Goal: Task Accomplishment & Management: Manage account settings

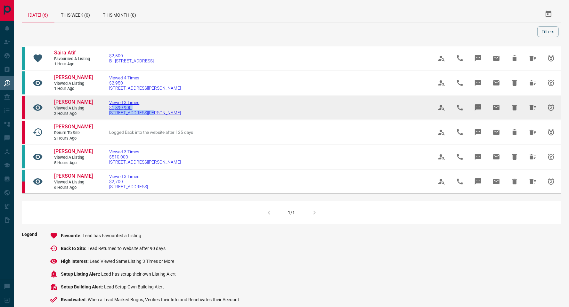
drag, startPoint x: 151, startPoint y: 113, endPoint x: 110, endPoint y: 107, distance: 41.7
click at [110, 107] on td "Viewed 3 Times $1,899,900 [STREET_ADDRESS][PERSON_NAME]" at bounding box center [262, 107] width 324 height 25
copy link "1,899,900 [STREET_ADDRESS][PERSON_NAME]"
click at [76, 104] on span "[PERSON_NAME]" at bounding box center [73, 102] width 39 height 6
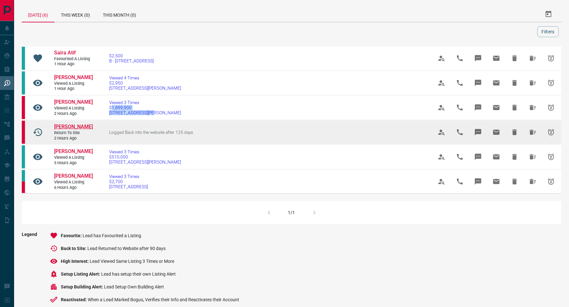
click at [57, 126] on span "[PERSON_NAME]" at bounding box center [73, 127] width 39 height 6
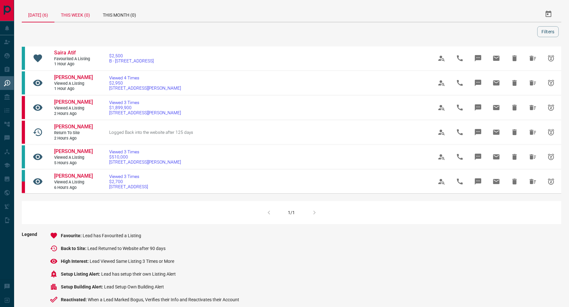
click at [80, 11] on div "This Week (0)" at bounding box center [75, 13] width 42 height 15
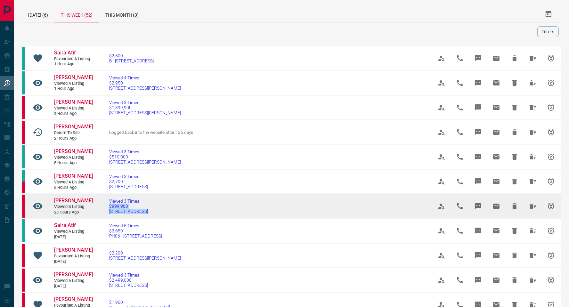
drag, startPoint x: 152, startPoint y: 210, endPoint x: 111, endPoint y: 204, distance: 41.7
click at [111, 204] on td "Viewed 3 Times $999,900 [STREET_ADDRESS]" at bounding box center [262, 206] width 324 height 25
copy link "$999,900 [STREET_ADDRESS]"
click at [69, 202] on span "[PERSON_NAME]" at bounding box center [73, 201] width 39 height 6
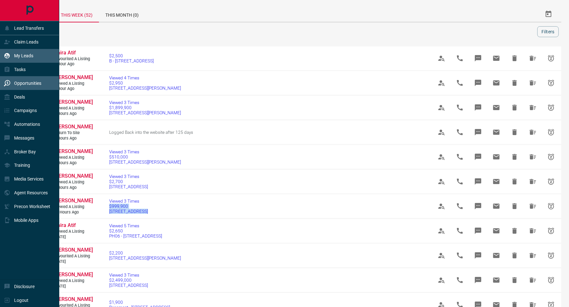
click at [26, 51] on div "My Leads" at bounding box center [18, 56] width 29 height 11
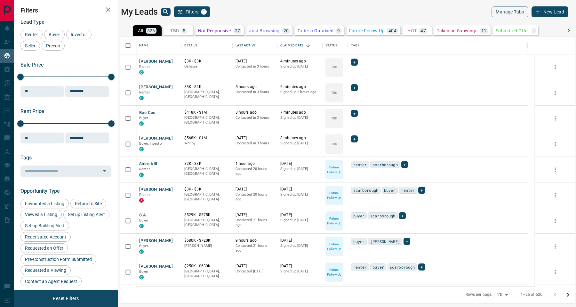
scroll to position [242, 448]
click at [171, 29] on p "TBD" at bounding box center [174, 30] width 9 height 4
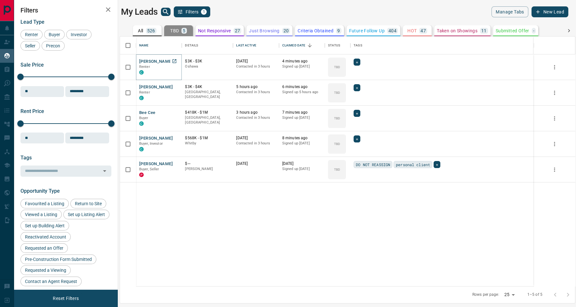
click at [146, 63] on button "[PERSON_NAME]" at bounding box center [156, 62] width 34 height 6
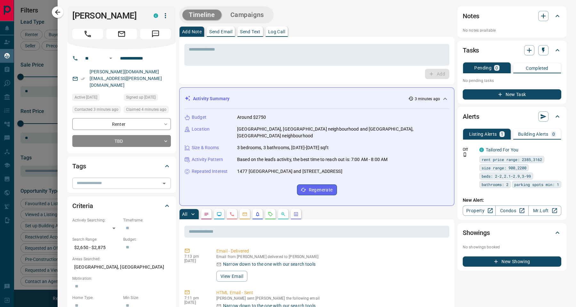
click at [115, 180] on input "text" at bounding box center [116, 183] width 84 height 7
type input "*"
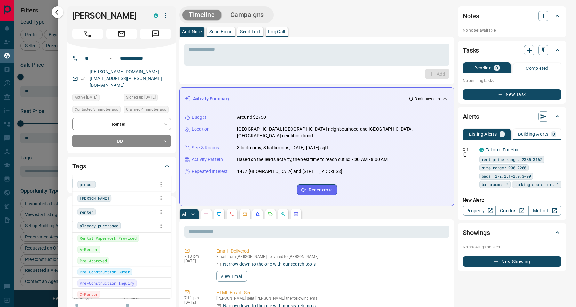
type input "***"
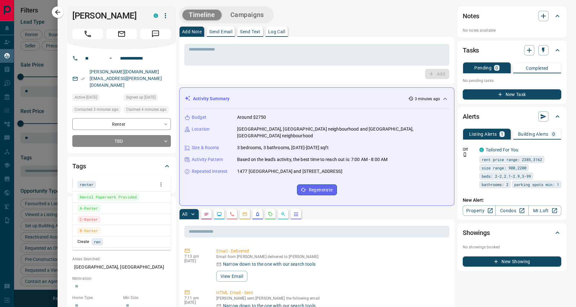
click at [98, 186] on div "renter" at bounding box center [121, 185] width 88 height 10
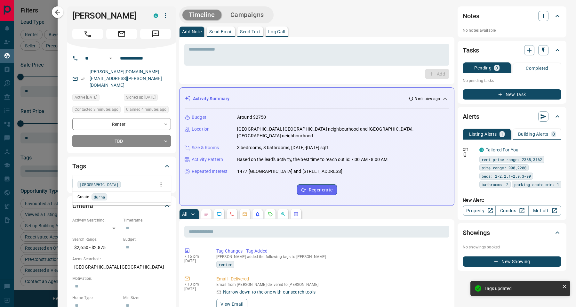
type input "******"
click at [94, 185] on div "[GEOGRAPHIC_DATA]" at bounding box center [98, 184] width 43 height 7
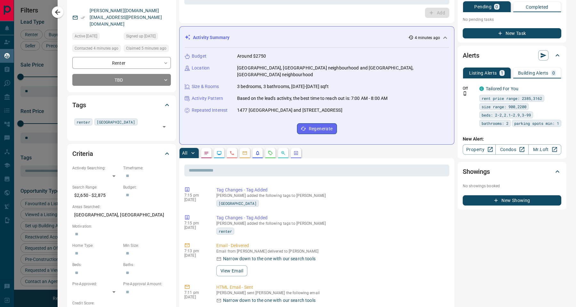
scroll to position [0, 0]
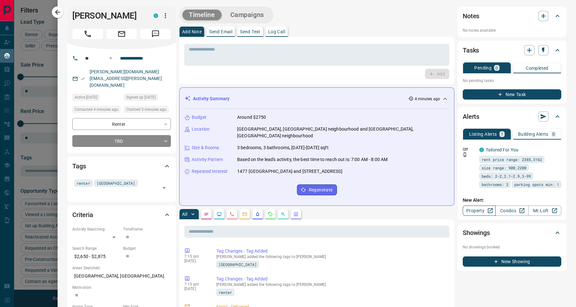
click at [476, 210] on link "Property" at bounding box center [479, 211] width 33 height 10
click at [255, 14] on button "Campaigns" at bounding box center [247, 15] width 46 height 11
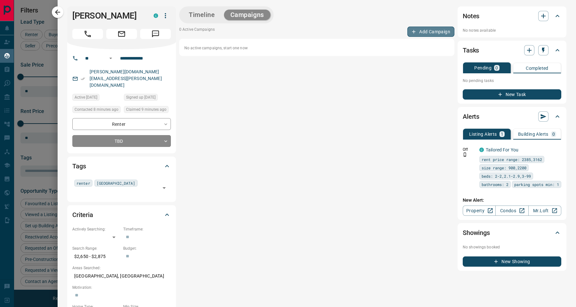
click at [425, 33] on button "Add Campaign" at bounding box center [431, 32] width 47 height 10
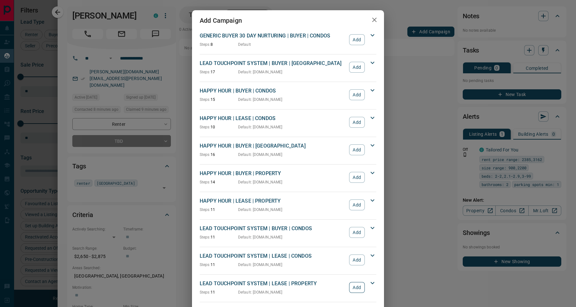
click at [353, 286] on button "Add" at bounding box center [357, 287] width 16 height 11
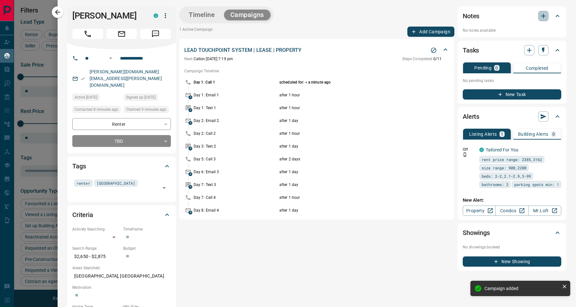
click at [540, 19] on icon "button" at bounding box center [544, 16] width 8 height 8
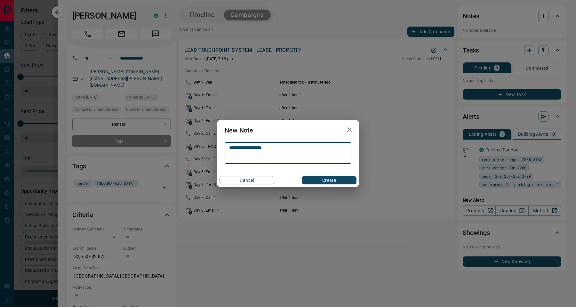
type textarea "**********"
click at [331, 180] on button "Create" at bounding box center [329, 180] width 55 height 8
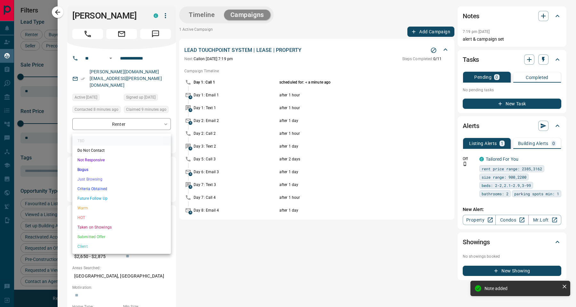
click at [125, 124] on body "Lead Transfers Claim Leads My Leads Tasks Opportunities Deals Campaigns Automat…" at bounding box center [288, 149] width 576 height 299
click at [305, 276] on div at bounding box center [288, 153] width 576 height 307
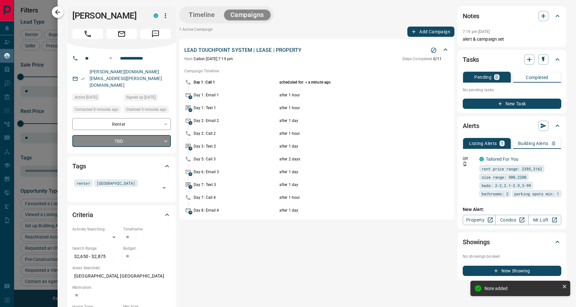
click at [61, 12] on icon "button" at bounding box center [58, 12] width 8 height 8
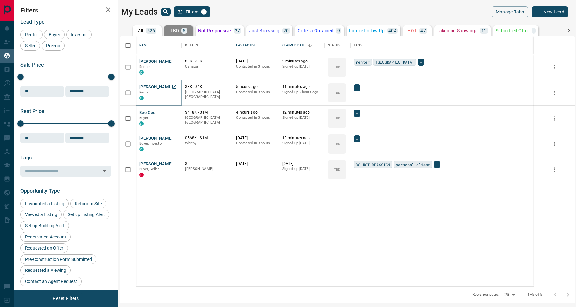
click at [141, 85] on button "[PERSON_NAME]" at bounding box center [156, 87] width 34 height 6
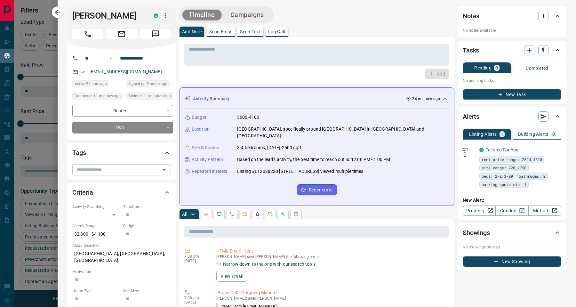
click at [107, 169] on input "text" at bounding box center [116, 169] width 84 height 7
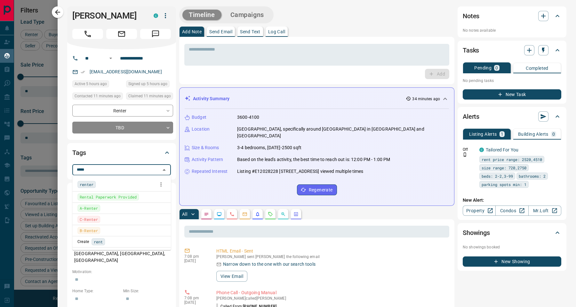
type input "******"
click at [94, 184] on div "renter" at bounding box center [121, 185] width 88 height 10
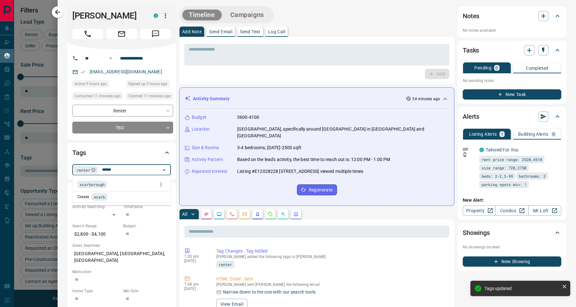
type input "*******"
click at [99, 182] on span "scarborough" at bounding box center [92, 184] width 25 height 6
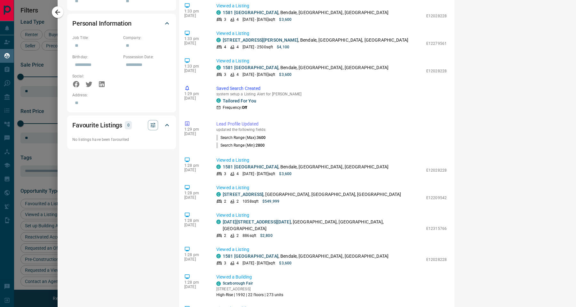
scroll to position [190, 0]
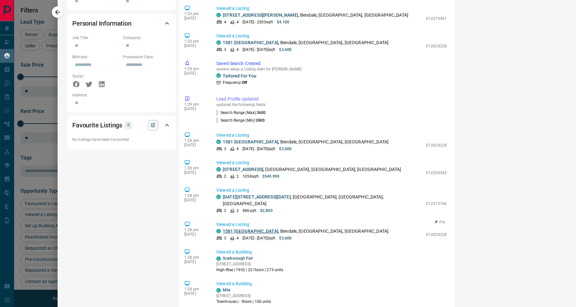
click at [241, 229] on link "1581 [GEOGRAPHIC_DATA]" at bounding box center [251, 231] width 56 height 5
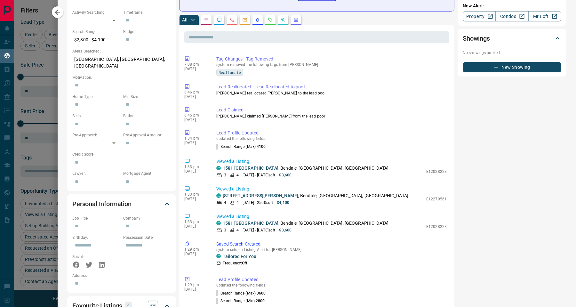
scroll to position [0, 0]
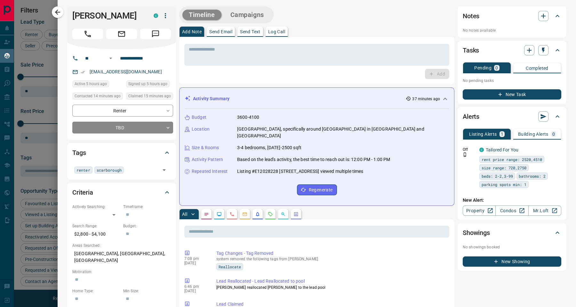
click at [256, 8] on div "Timeline Campaigns" at bounding box center [226, 14] width 91 height 13
click at [254, 17] on button "Campaigns" at bounding box center [247, 15] width 46 height 11
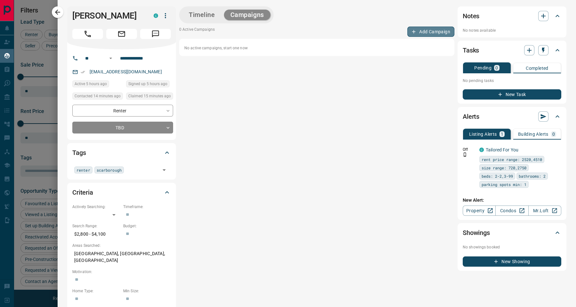
click at [433, 33] on button "Add Campaign" at bounding box center [431, 32] width 47 height 10
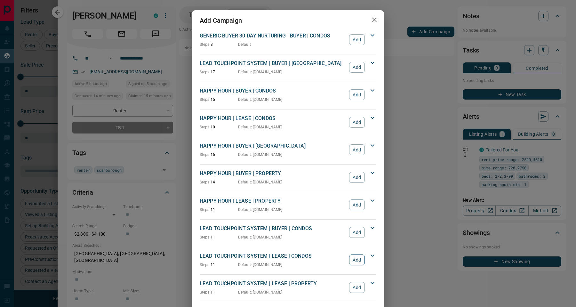
click at [355, 255] on button "Add" at bounding box center [357, 260] width 16 height 11
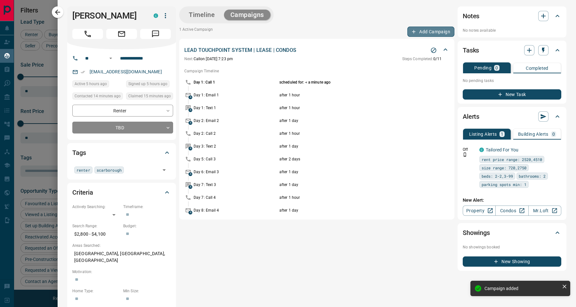
click at [410, 30] on button "Add Campaign" at bounding box center [431, 32] width 47 height 10
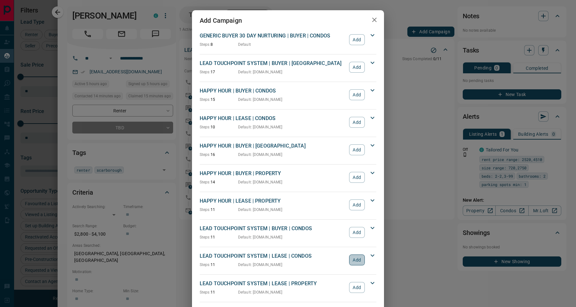
click at [354, 255] on button "Add" at bounding box center [357, 260] width 16 height 11
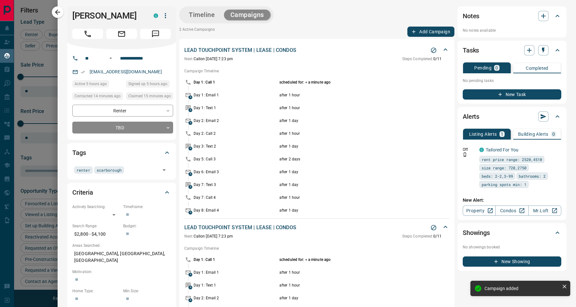
click at [442, 50] on icon at bounding box center [446, 50] width 8 height 8
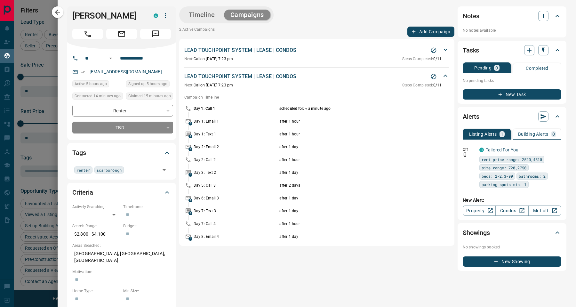
click at [444, 50] on icon at bounding box center [446, 50] width 4 height 2
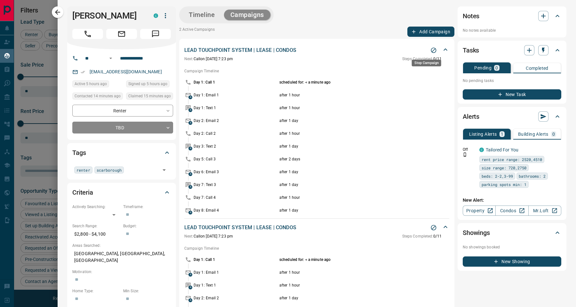
click at [431, 52] on icon "Stop Campaign" at bounding box center [433, 50] width 5 height 5
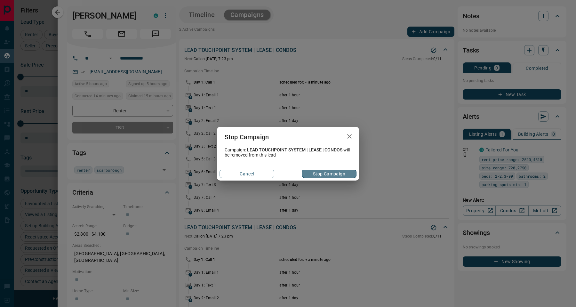
click at [325, 172] on button "Stop Campaign" at bounding box center [329, 174] width 55 height 8
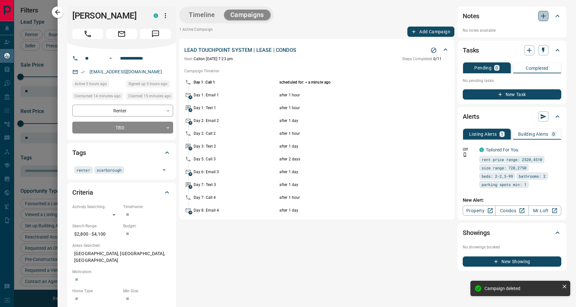
click at [540, 17] on icon "button" at bounding box center [544, 16] width 8 height 8
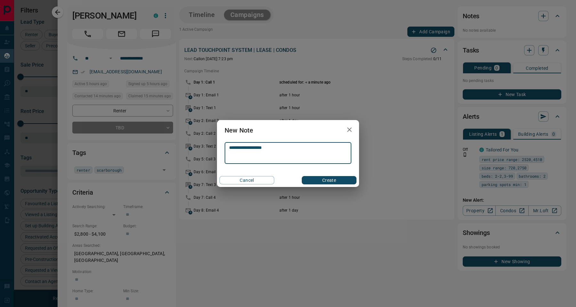
type textarea "**********"
click at [338, 181] on button "Create" at bounding box center [329, 180] width 55 height 8
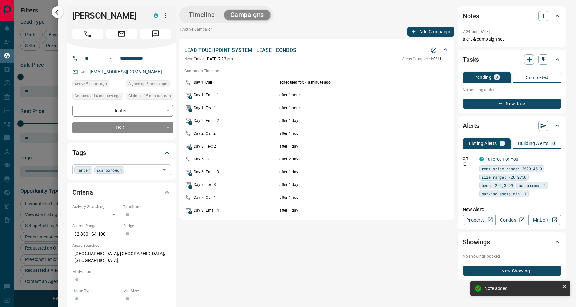
click at [145, 170] on div "renter scarborough ​" at bounding box center [121, 169] width 99 height 11
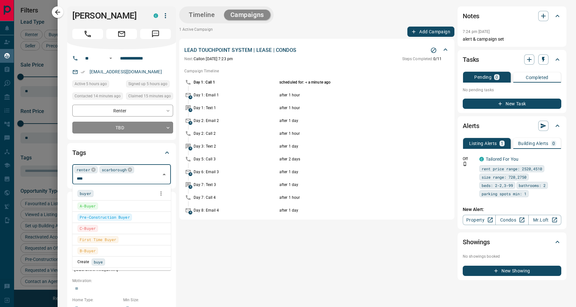
type input "*****"
click at [89, 192] on span "buyer" at bounding box center [86, 193] width 12 height 6
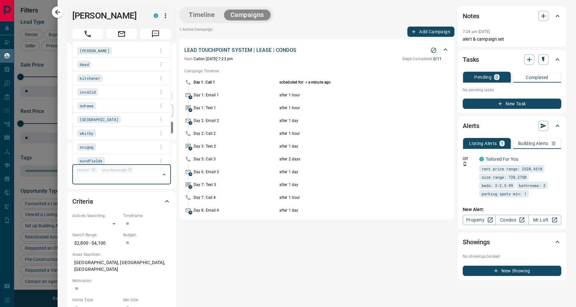
scroll to position [247, 0]
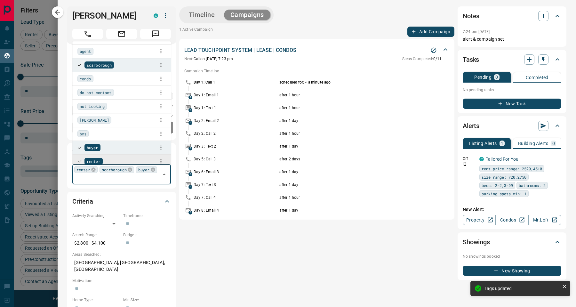
click at [54, 6] on div at bounding box center [288, 153] width 576 height 307
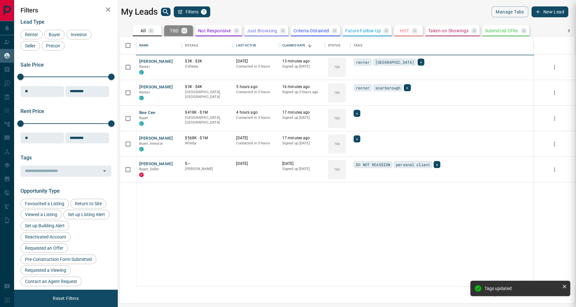
click at [57, 12] on div at bounding box center [288, 153] width 576 height 307
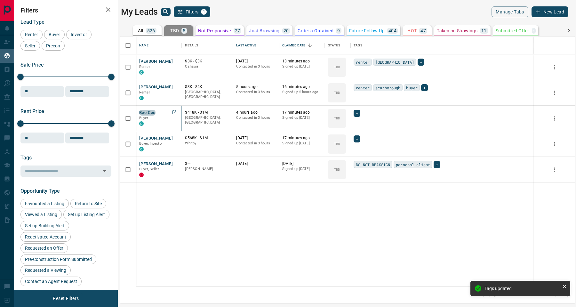
click at [153, 110] on button "Bee Cee" at bounding box center [147, 113] width 16 height 6
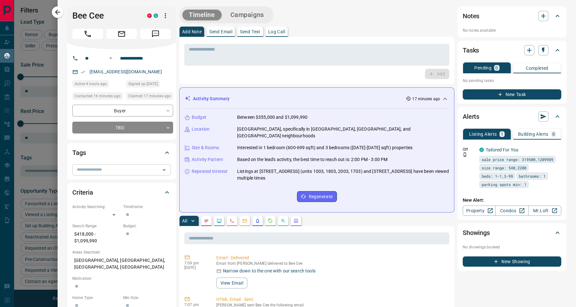
click at [106, 174] on div "​" at bounding box center [121, 169] width 99 height 11
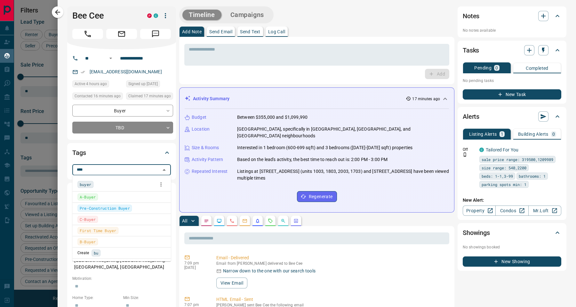
type input "*****"
click at [81, 185] on span "buyer" at bounding box center [86, 184] width 12 height 6
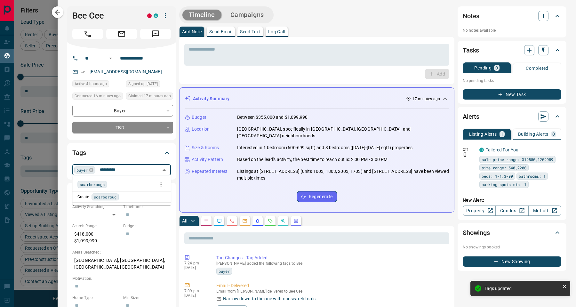
type input "**********"
click at [92, 187] on span "scarborough" at bounding box center [92, 184] width 25 height 6
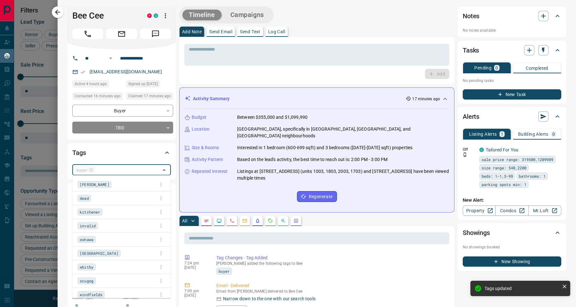
scroll to position [234, 0]
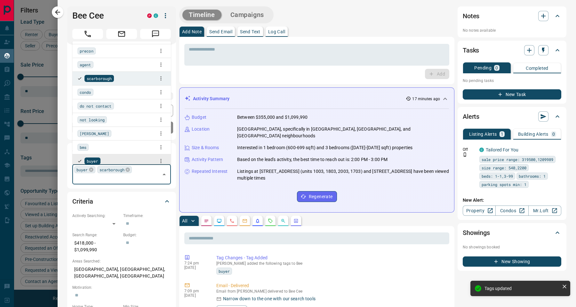
click at [252, 13] on button "Campaigns" at bounding box center [247, 15] width 46 height 11
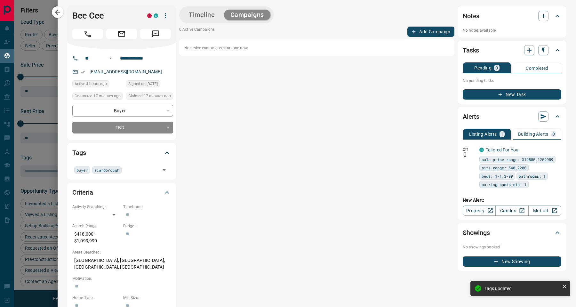
click at [436, 32] on button "Add Campaign" at bounding box center [431, 32] width 47 height 10
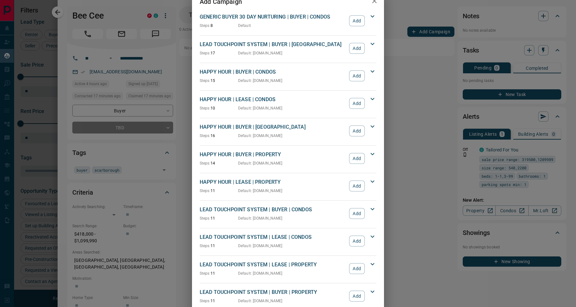
scroll to position [38, 0]
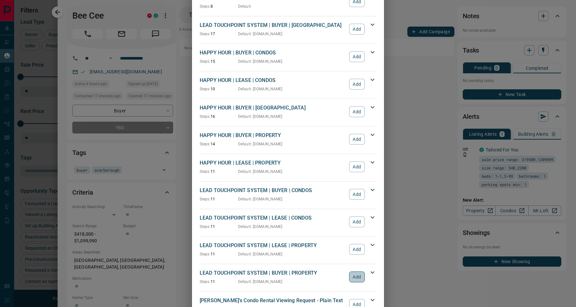
click at [353, 276] on button "Add" at bounding box center [357, 276] width 16 height 11
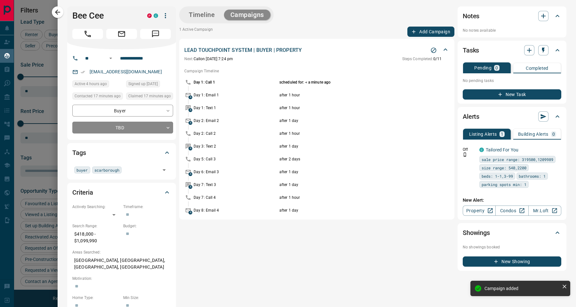
click at [197, 12] on button "Timeline" at bounding box center [201, 15] width 39 height 11
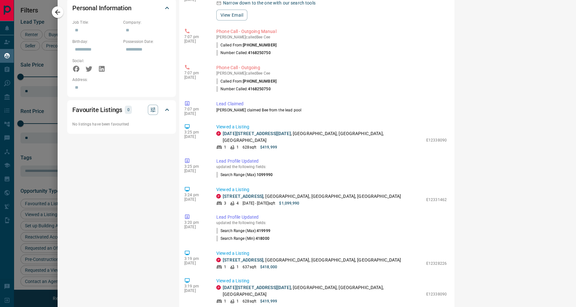
scroll to position [445, 0]
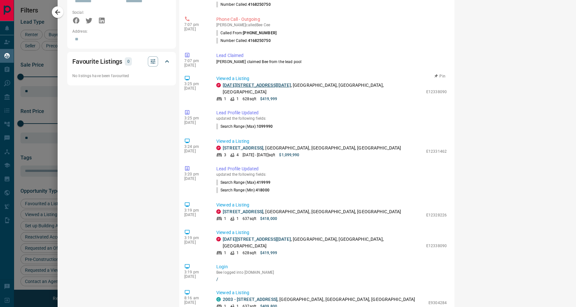
click at [260, 83] on link "[DATE][STREET_ADDRESS][DATE]" at bounding box center [257, 85] width 68 height 5
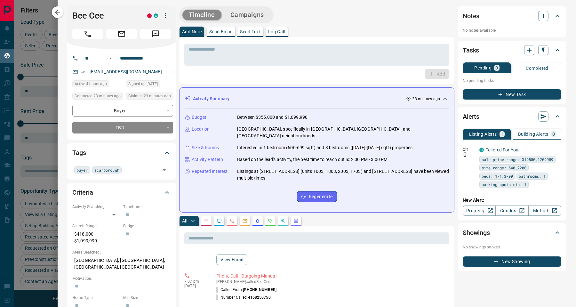
scroll to position [152, 0]
click at [258, 11] on button "Campaigns" at bounding box center [247, 15] width 46 height 11
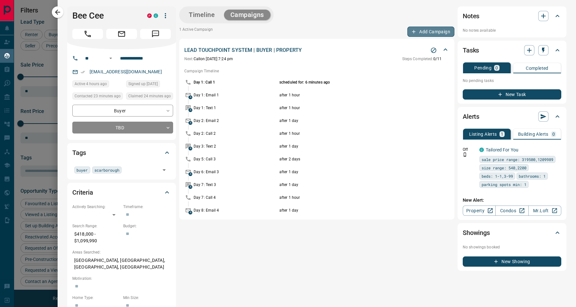
click at [410, 32] on button "Add Campaign" at bounding box center [431, 32] width 47 height 10
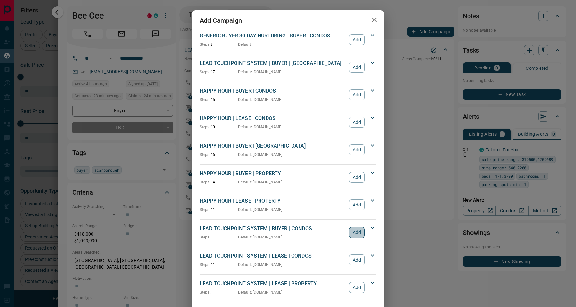
click at [355, 229] on button "Add" at bounding box center [357, 232] width 16 height 11
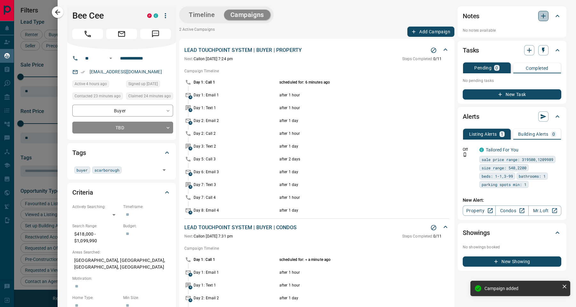
click at [540, 13] on icon "button" at bounding box center [544, 16] width 8 height 8
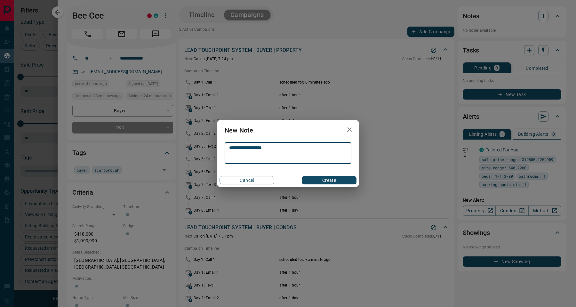
type textarea "**********"
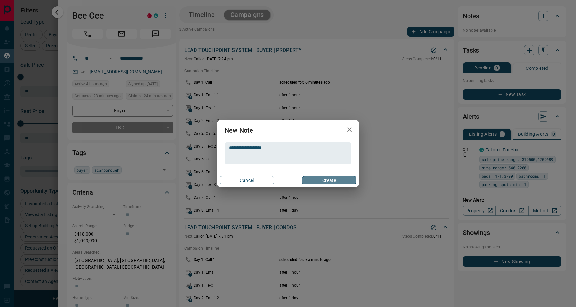
click at [328, 179] on button "Create" at bounding box center [329, 180] width 55 height 8
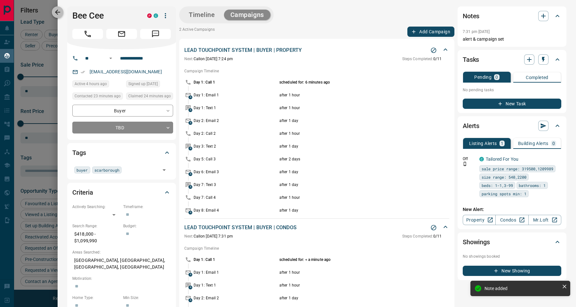
click at [60, 12] on icon "button" at bounding box center [57, 12] width 5 height 5
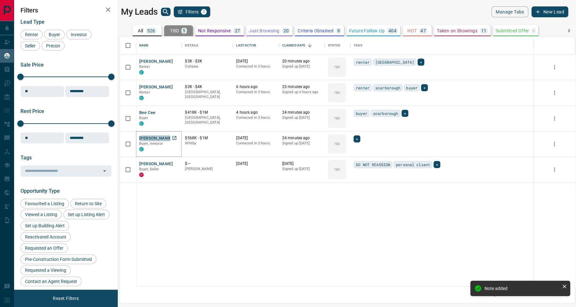
click at [156, 138] on button "[PERSON_NAME]" at bounding box center [156, 138] width 34 height 6
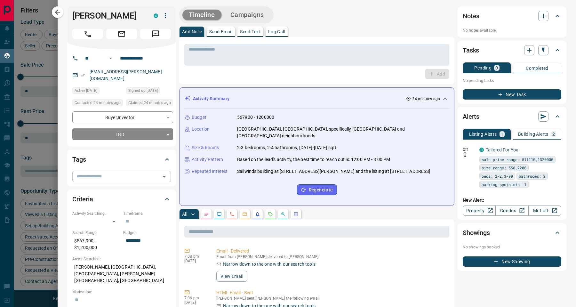
click at [99, 173] on input "text" at bounding box center [116, 176] width 84 height 7
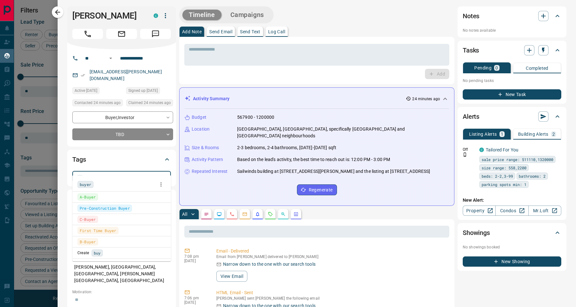
type input "*****"
click at [91, 183] on div "buyer" at bounding box center [85, 184] width 16 height 7
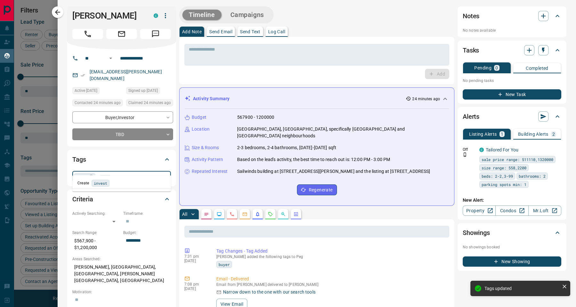
type input "********"
click at [104, 184] on span "investor" at bounding box center [103, 183] width 18 height 6
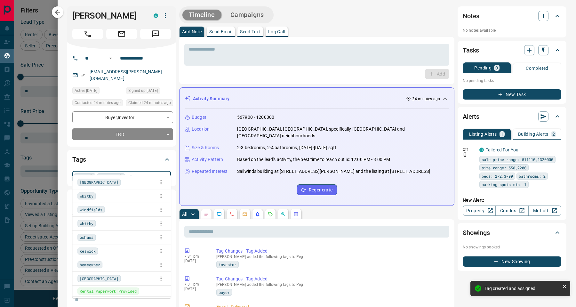
scroll to position [0, 0]
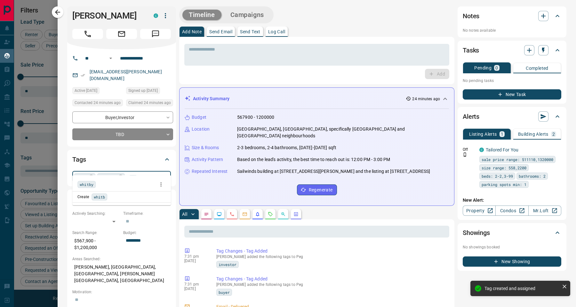
type input "******"
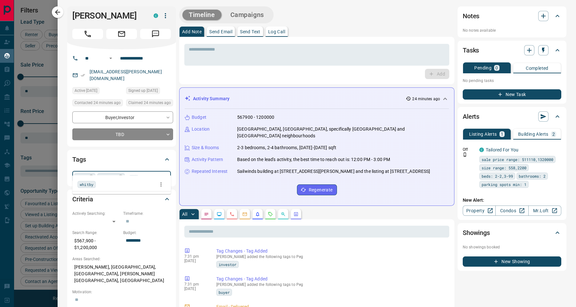
click at [90, 182] on span "whitby" at bounding box center [87, 184] width 14 height 6
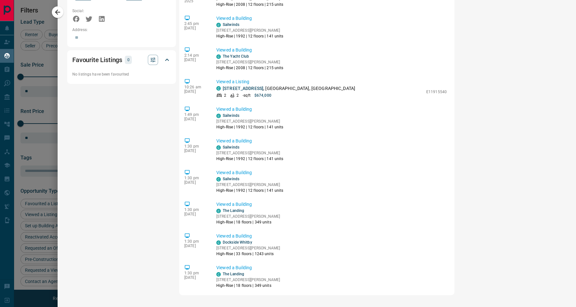
scroll to position [201, 0]
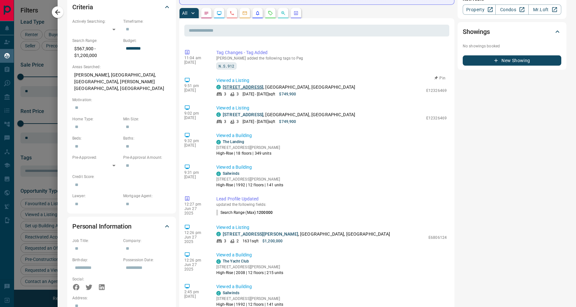
click at [246, 87] on link "[STREET_ADDRESS]" at bounding box center [243, 87] width 41 height 5
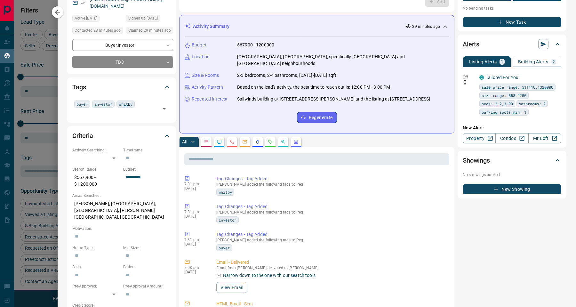
scroll to position [0, 0]
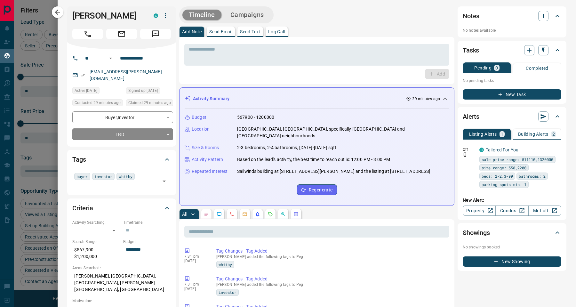
click at [252, 12] on button "Campaigns" at bounding box center [247, 15] width 46 height 11
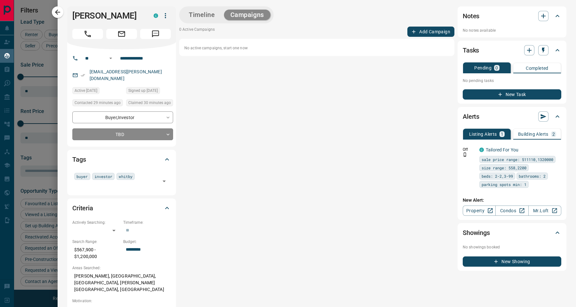
click at [425, 31] on button "Add Campaign" at bounding box center [431, 32] width 47 height 10
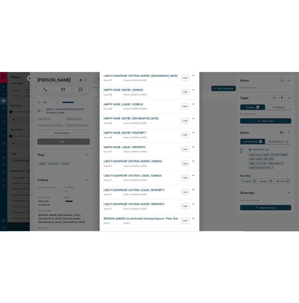
scroll to position [57, 0]
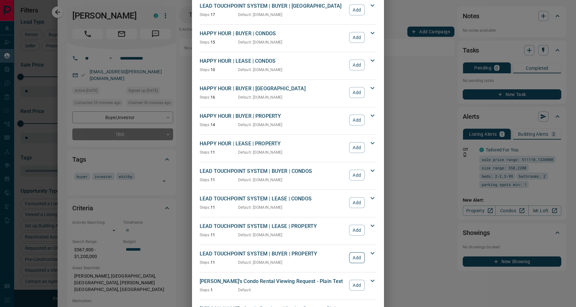
click at [359, 255] on button "Add" at bounding box center [357, 257] width 16 height 11
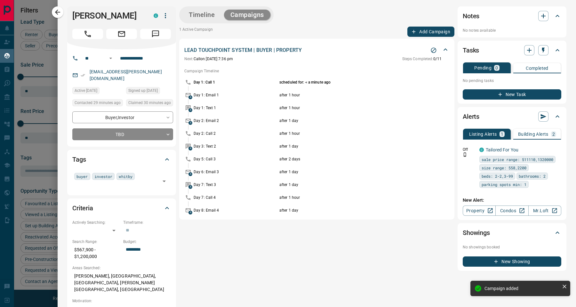
click at [541, 16] on div "Notes" at bounding box center [508, 16] width 91 height 10
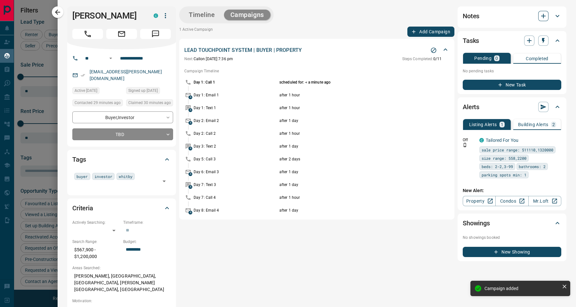
click at [541, 16] on icon "button" at bounding box center [543, 16] width 4 height 4
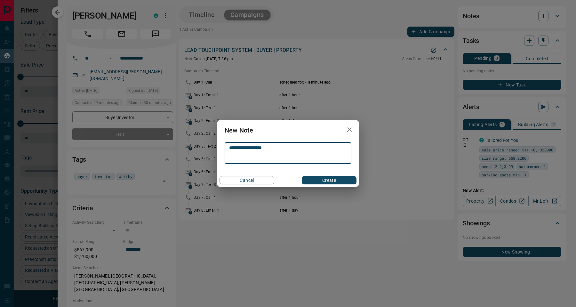
type textarea "**********"
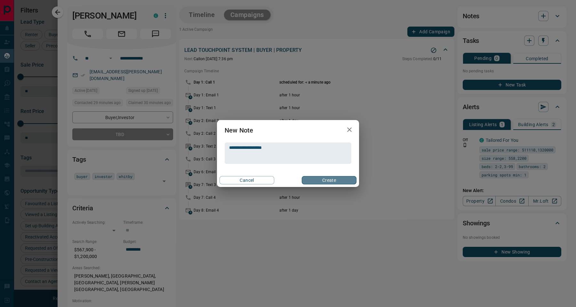
click at [338, 177] on button "Create" at bounding box center [329, 180] width 55 height 8
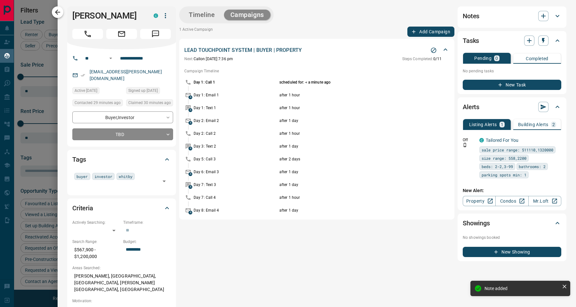
click at [58, 13] on icon "button" at bounding box center [58, 12] width 8 height 8
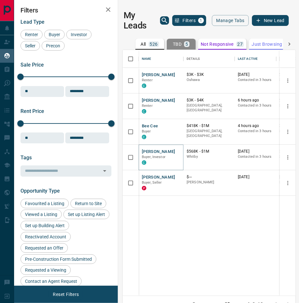
scroll to position [7, 7]
click at [166, 72] on button "[PERSON_NAME]" at bounding box center [159, 75] width 34 height 6
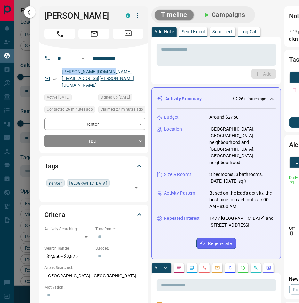
drag, startPoint x: 113, startPoint y: 73, endPoint x: 55, endPoint y: 71, distance: 57.6
click at [55, 71] on div "[PERSON_NAME][DOMAIN_NAME][EMAIL_ADDRESS][PERSON_NAME][DOMAIN_NAME]" at bounding box center [94, 79] width 101 height 24
copy link "[PERSON_NAME][DOMAIN_NAME][EMAIL_ADDRESS][PERSON_NAME][DOMAIN_NAME]"
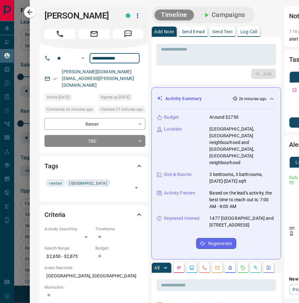
drag, startPoint x: 129, startPoint y: 63, endPoint x: 85, endPoint y: 59, distance: 44.0
click at [90, 59] on input "**********" at bounding box center [115, 58] width 50 height 10
click at [73, 132] on body "Lead Transfers Claim Leads My Leads Tasks Opportunities Deals Campaigns Automat…" at bounding box center [149, 156] width 299 height 312
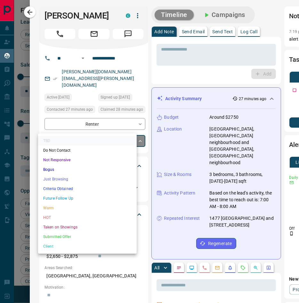
click at [69, 197] on li "Future Follow Up" at bounding box center [87, 199] width 99 height 10
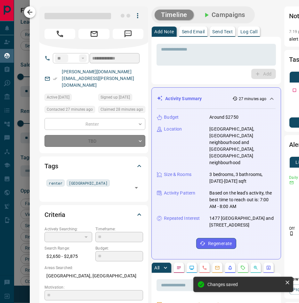
type input "*"
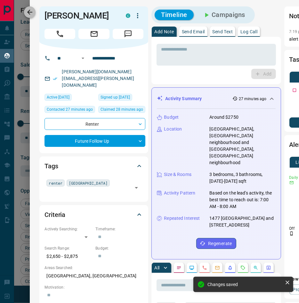
click at [35, 8] on button "button" at bounding box center [30, 12] width 12 height 12
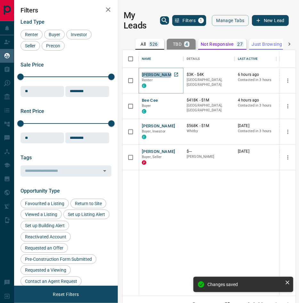
click at [153, 75] on button "[PERSON_NAME]" at bounding box center [159, 75] width 34 height 6
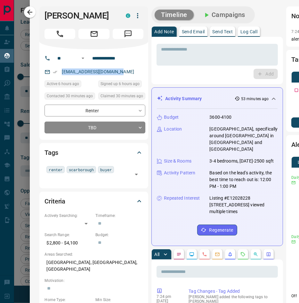
drag, startPoint x: 119, startPoint y: 70, endPoint x: 44, endPoint y: 72, distance: 75.3
click at [44, 72] on div "[EMAIL_ADDRESS][DOMAIN_NAME]" at bounding box center [94, 72] width 101 height 11
copy link "[EMAIL_ADDRESS][DOMAIN_NAME]"
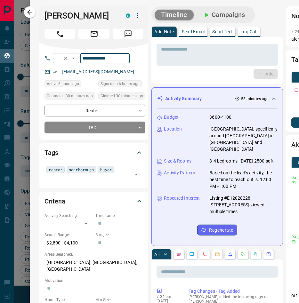
drag, startPoint x: 122, startPoint y: 58, endPoint x: 79, endPoint y: 60, distance: 42.3
click at [79, 60] on div "**********" at bounding box center [91, 58] width 77 height 10
click at [105, 129] on body "Lead Transfers Claim Leads My Leads Tasks Opportunities Deals Campaigns Automat…" at bounding box center [149, 156] width 299 height 312
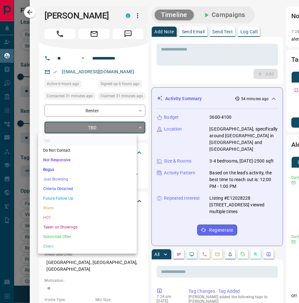
click at [81, 196] on li "Future Follow Up" at bounding box center [87, 199] width 99 height 10
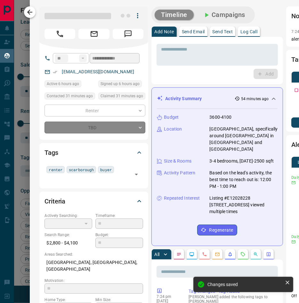
type input "*"
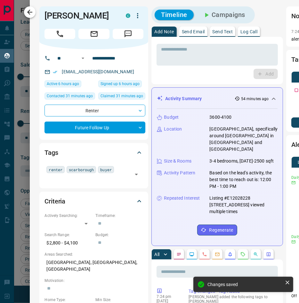
click at [31, 11] on icon "button" at bounding box center [30, 12] width 8 height 8
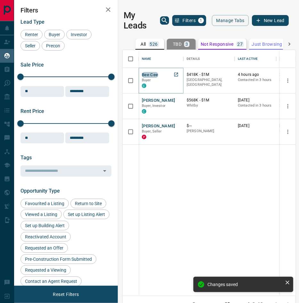
click at [148, 72] on button "Bee Cee" at bounding box center [150, 75] width 16 height 6
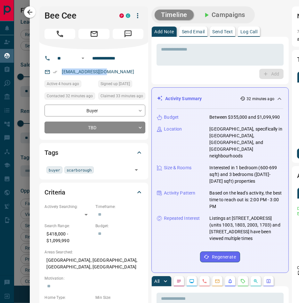
drag, startPoint x: 105, startPoint y: 72, endPoint x: 53, endPoint y: 70, distance: 51.9
click at [53, 70] on div "[EMAIL_ADDRESS][DOMAIN_NAME]" at bounding box center [94, 72] width 101 height 11
copy link "[EMAIL_ADDRESS][DOMAIN_NAME]"
drag, startPoint x: 117, startPoint y: 56, endPoint x: 66, endPoint y: 59, distance: 51.3
click at [66, 59] on div "**********" at bounding box center [91, 58] width 77 height 10
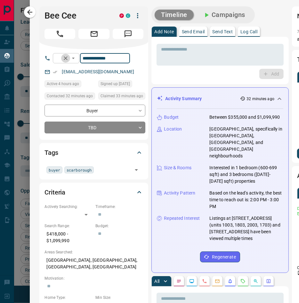
click at [66, 59] on icon "Clear" at bounding box center [65, 58] width 6 height 6
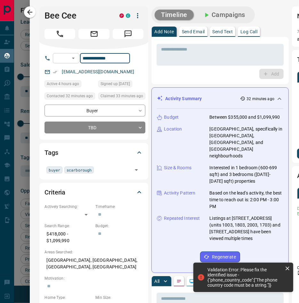
drag, startPoint x: 122, startPoint y: 58, endPoint x: 85, endPoint y: 57, distance: 37.8
click at [85, 57] on input "**********" at bounding box center [105, 58] width 50 height 10
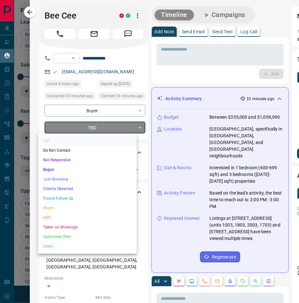
click at [86, 128] on body "Lead Transfers Claim Leads My Leads Tasks Opportunities Deals Campaigns Automat…" at bounding box center [149, 156] width 299 height 312
click at [78, 196] on li "Future Follow Up" at bounding box center [87, 199] width 99 height 10
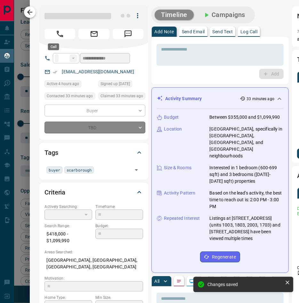
type input "*"
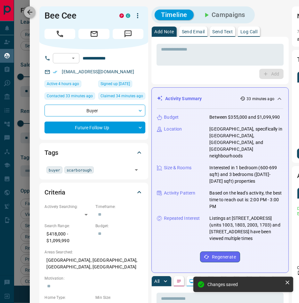
click at [33, 12] on icon "button" at bounding box center [30, 12] width 8 height 8
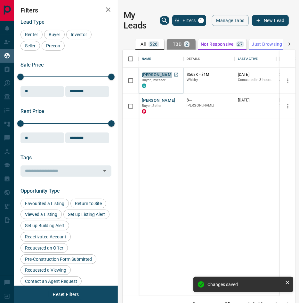
click at [157, 73] on button "[PERSON_NAME]" at bounding box center [159, 75] width 34 height 6
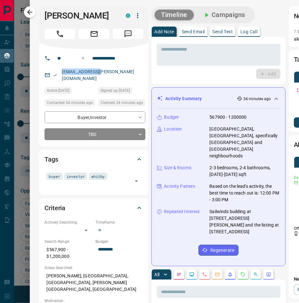
drag, startPoint x: 102, startPoint y: 73, endPoint x: 45, endPoint y: 73, distance: 57.6
click at [45, 73] on div "[EMAIL_ADDRESS][PERSON_NAME][DOMAIN_NAME]" at bounding box center [94, 75] width 101 height 17
copy link "[EMAIL_ADDRESS][PERSON_NAME][DOMAIN_NAME]"
drag, startPoint x: 124, startPoint y: 56, endPoint x: 67, endPoint y: 61, distance: 57.8
click at [67, 61] on div "**********" at bounding box center [91, 58] width 77 height 10
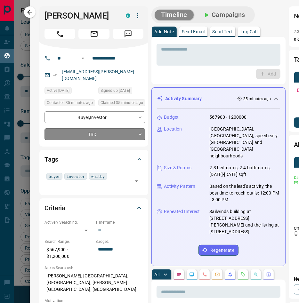
click at [69, 129] on body "Lead Transfers Claim Leads My Leads Tasks Opportunities Deals Campaigns Automat…" at bounding box center [149, 156] width 299 height 312
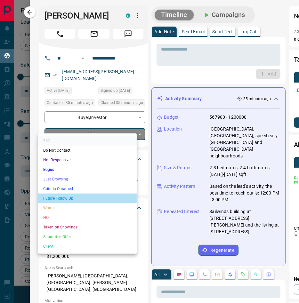
click at [72, 196] on li "Future Follow Up" at bounding box center [87, 199] width 99 height 10
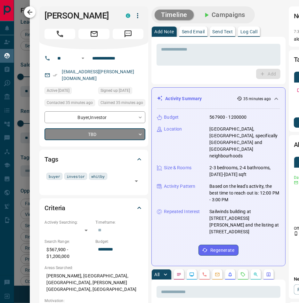
type input "*"
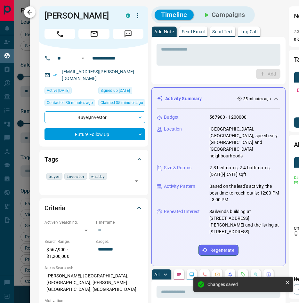
click at [32, 14] on icon "button" at bounding box center [30, 12] width 8 height 8
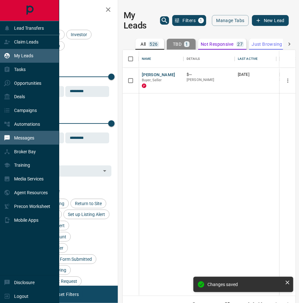
click at [27, 135] on p "Messages" at bounding box center [24, 137] width 20 height 5
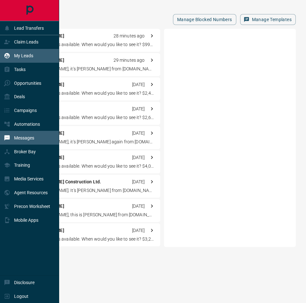
click at [26, 54] on p "My Leads" at bounding box center [23, 55] width 19 height 5
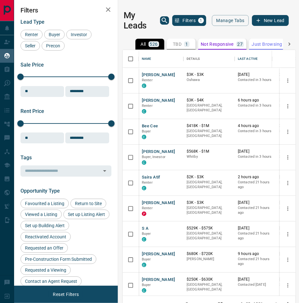
scroll to position [239, 166]
